Goal: Information Seeking & Learning: Understand process/instructions

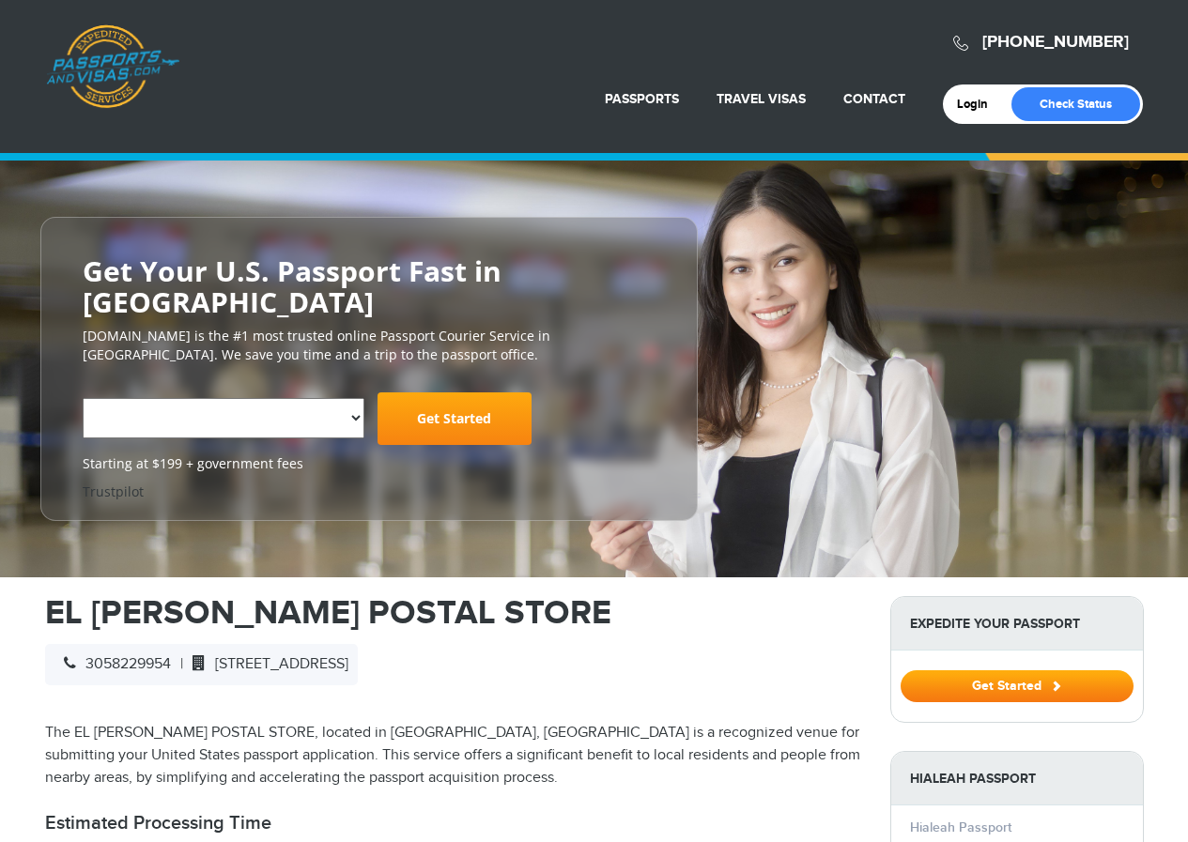
select select "**********"
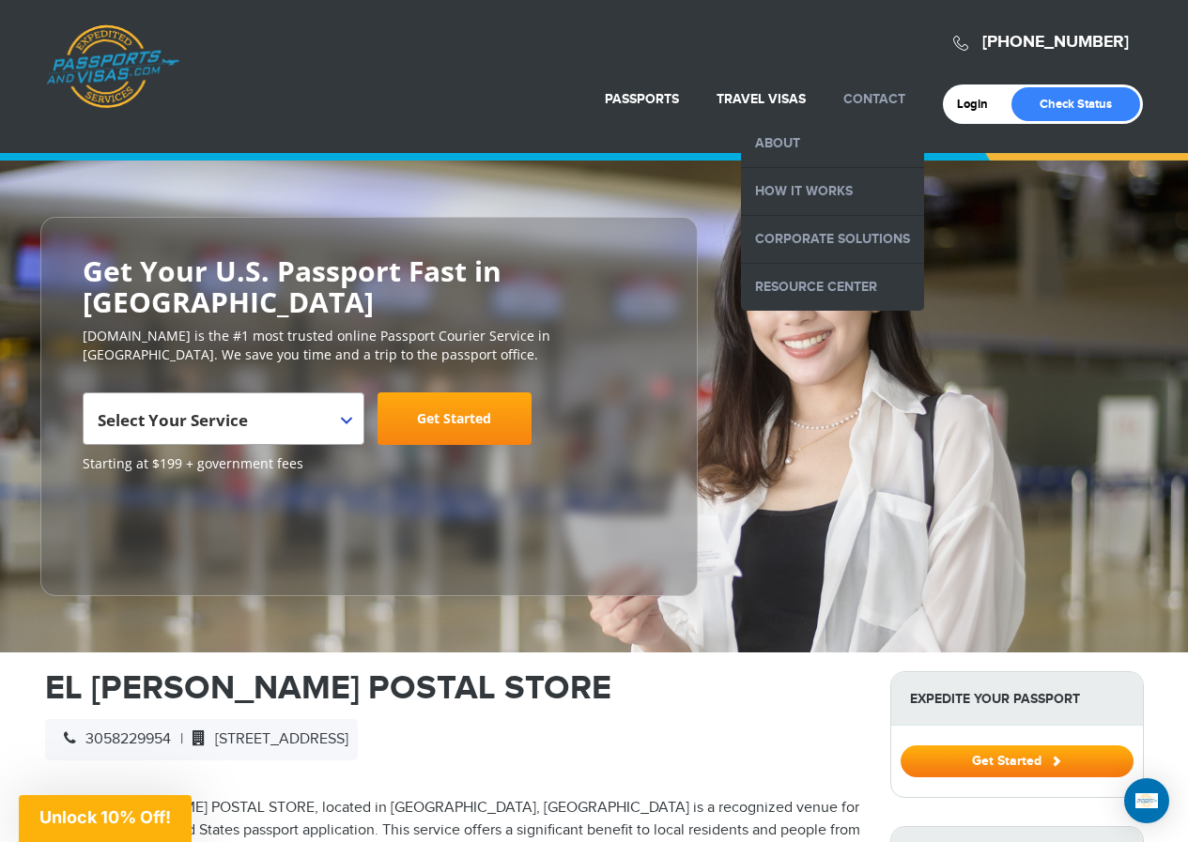
click at [880, 95] on link "Contact" at bounding box center [874, 99] width 62 height 16
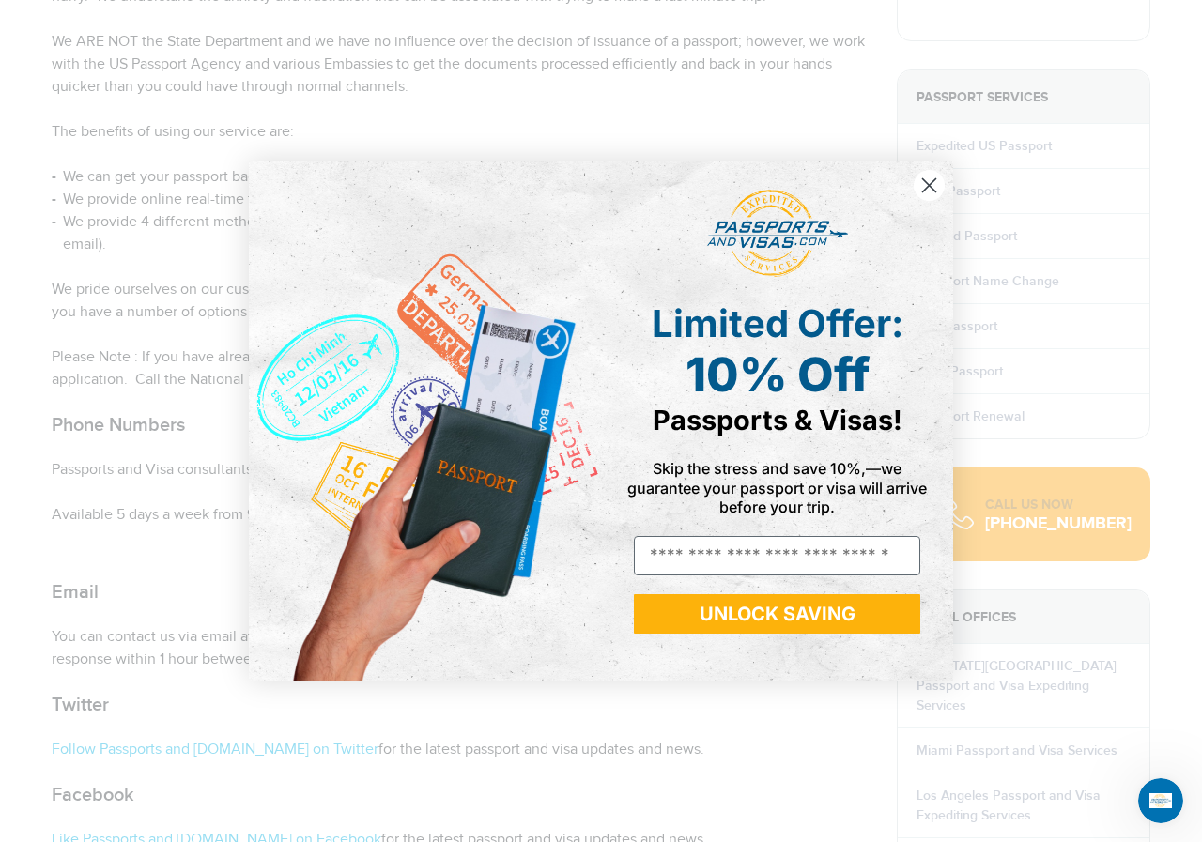
click at [926, 185] on circle "Close dialog" at bounding box center [929, 185] width 31 height 31
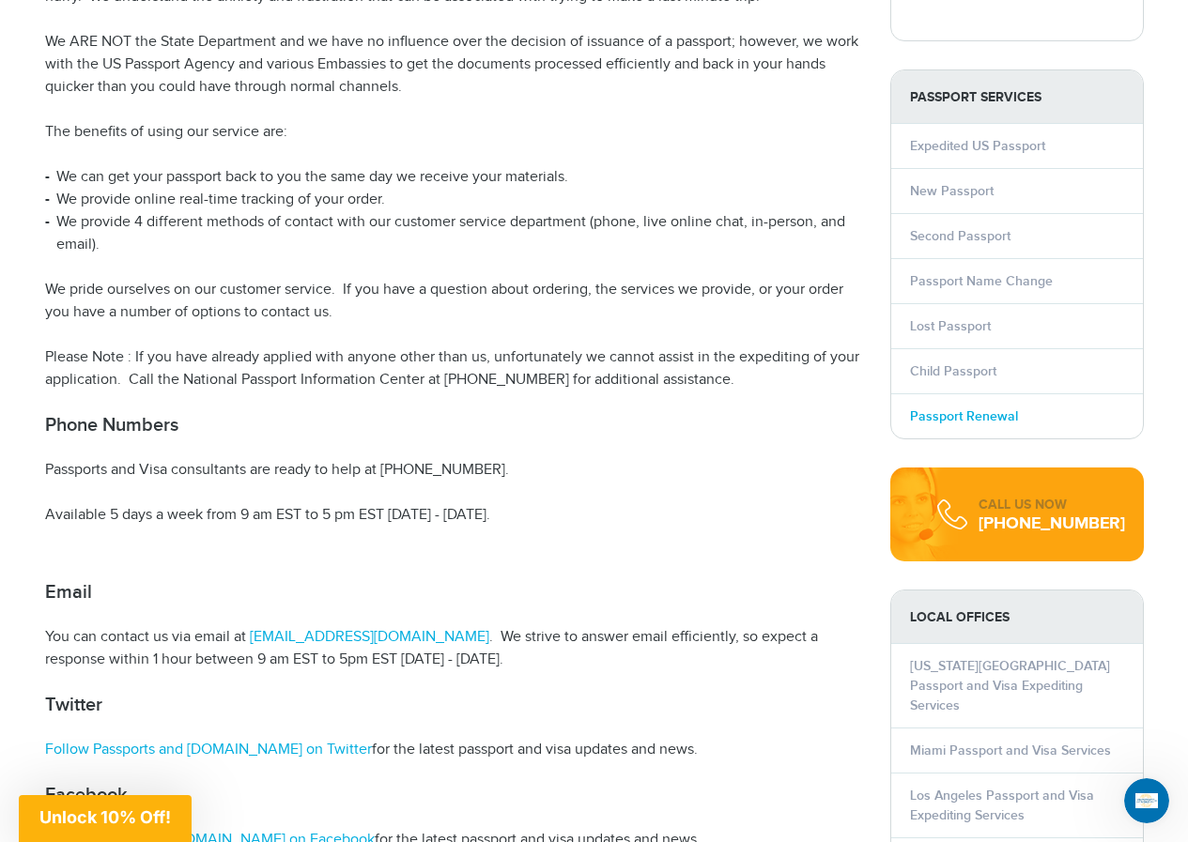
click at [982, 420] on link "Passport Renewal" at bounding box center [964, 416] width 108 height 16
